Goal: Find specific page/section: Find specific page/section

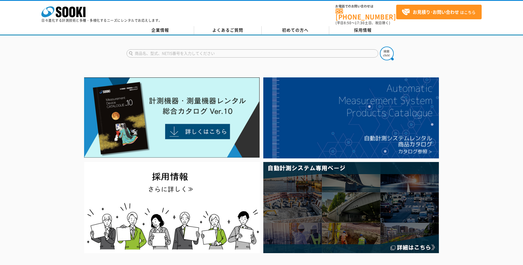
click at [220, 51] on input "text" at bounding box center [252, 53] width 252 height 8
click at [380, 47] on button at bounding box center [387, 54] width 14 height 14
drag, startPoint x: 151, startPoint y: 49, endPoint x: 159, endPoint y: 50, distance: 8.2
click at [159, 50] on input "熱風発生器" at bounding box center [252, 53] width 252 height 8
type input "熱風発生機"
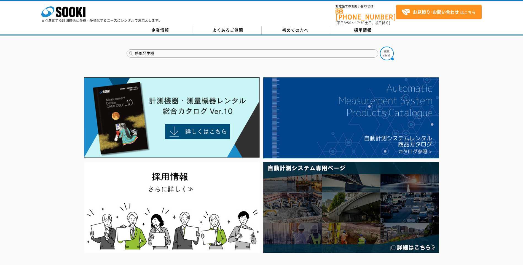
drag, startPoint x: 159, startPoint y: 50, endPoint x: 159, endPoint y: 55, distance: 5.0
click at [159, 55] on form "熱風発生機" at bounding box center [261, 54] width 270 height 15
click at [380, 47] on button at bounding box center [387, 54] width 14 height 14
